Goal: Check status

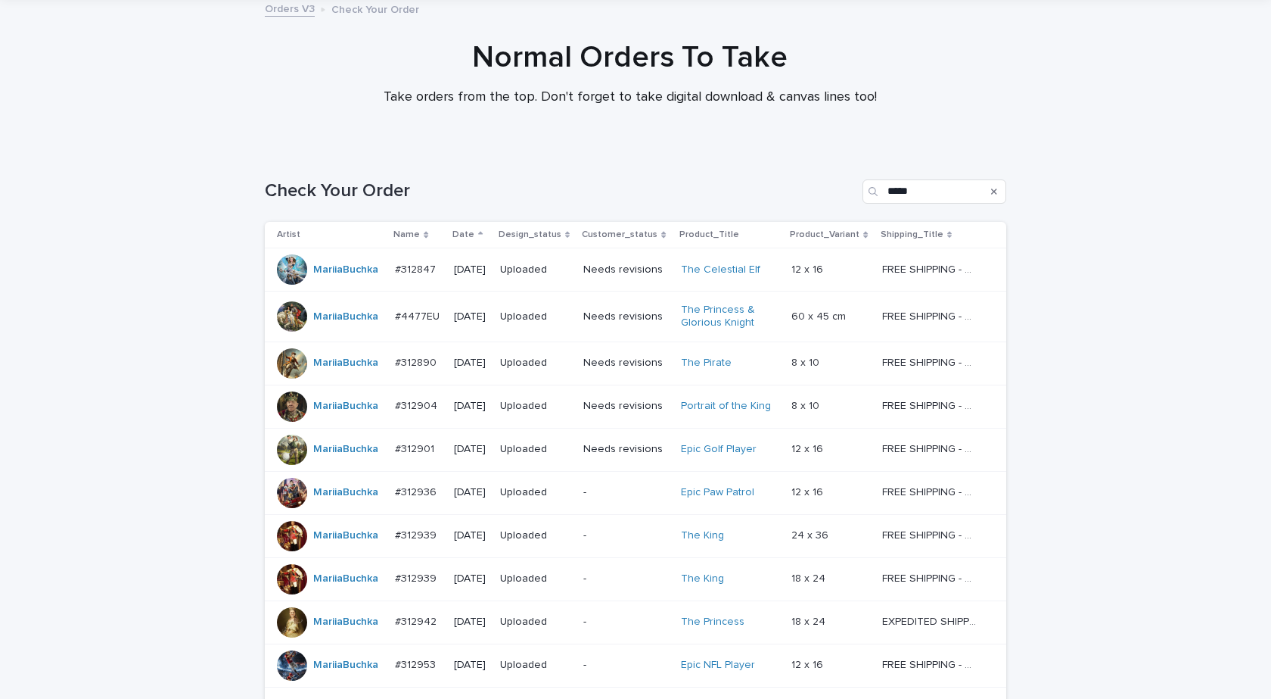
scroll to position [227, 0]
